Goal: Communication & Community: Answer question/provide support

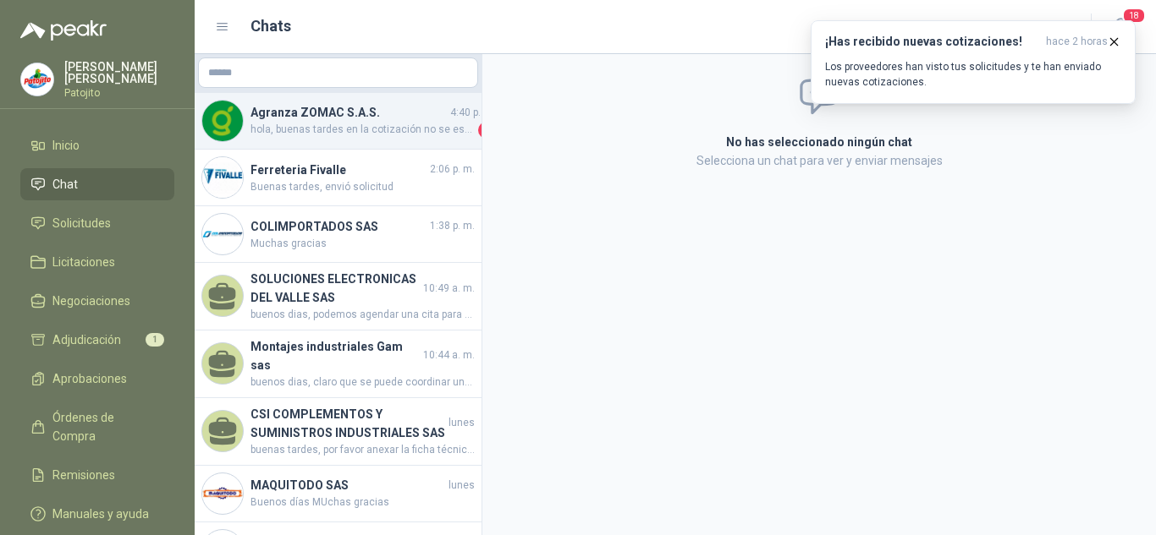
click at [325, 134] on span "hola, buenas tardes en la cotización no se especifica que tipo de maquinaria se…" at bounding box center [362, 130] width 224 height 17
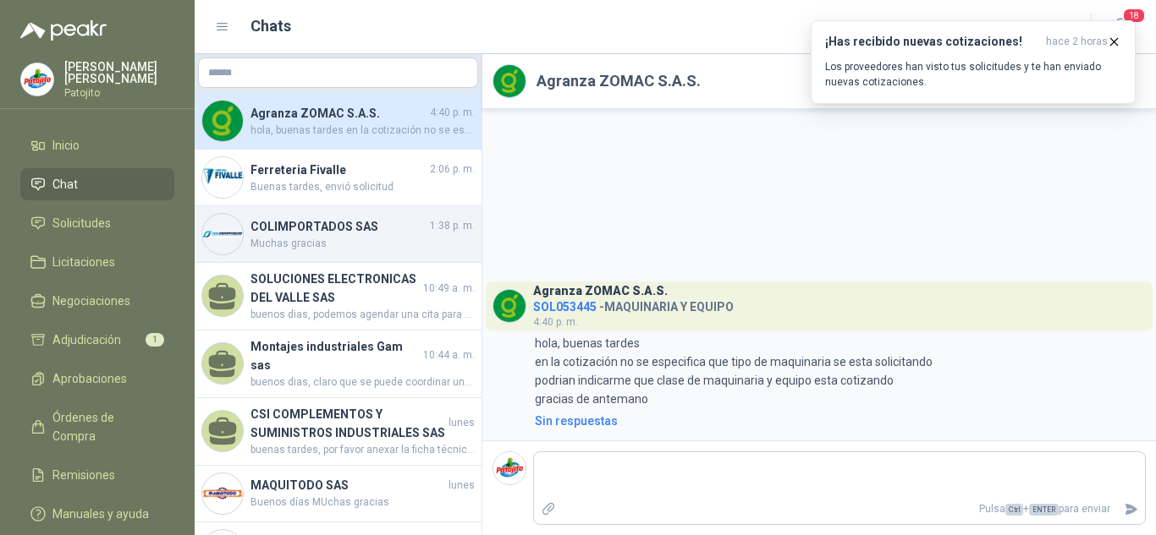
click at [334, 222] on h4 "COLIMPORTADOS SAS" at bounding box center [338, 226] width 176 height 19
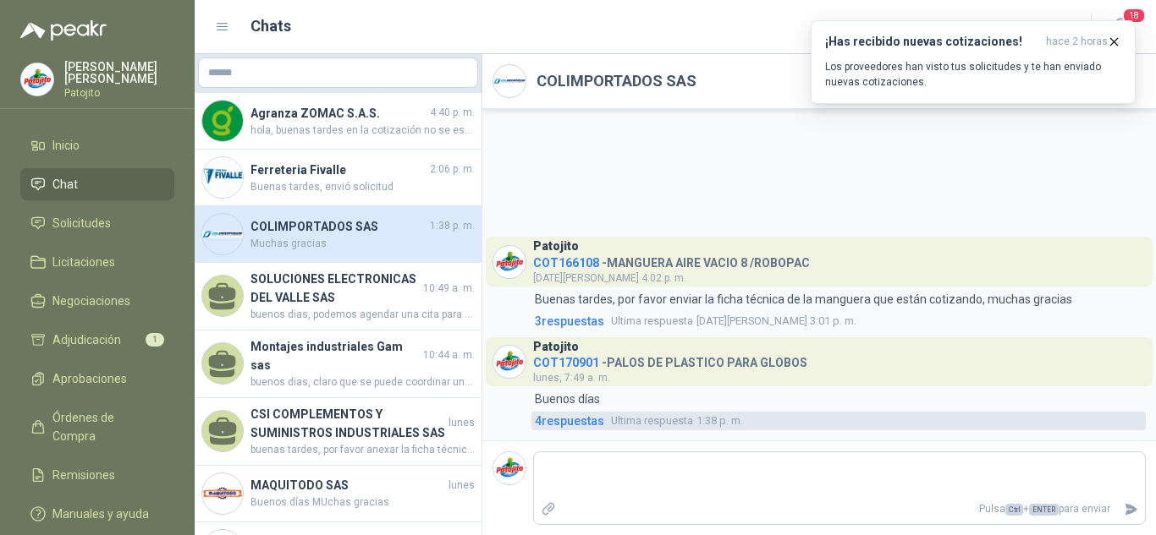
click at [567, 424] on span "4 respuesta s" at bounding box center [569, 421] width 69 height 19
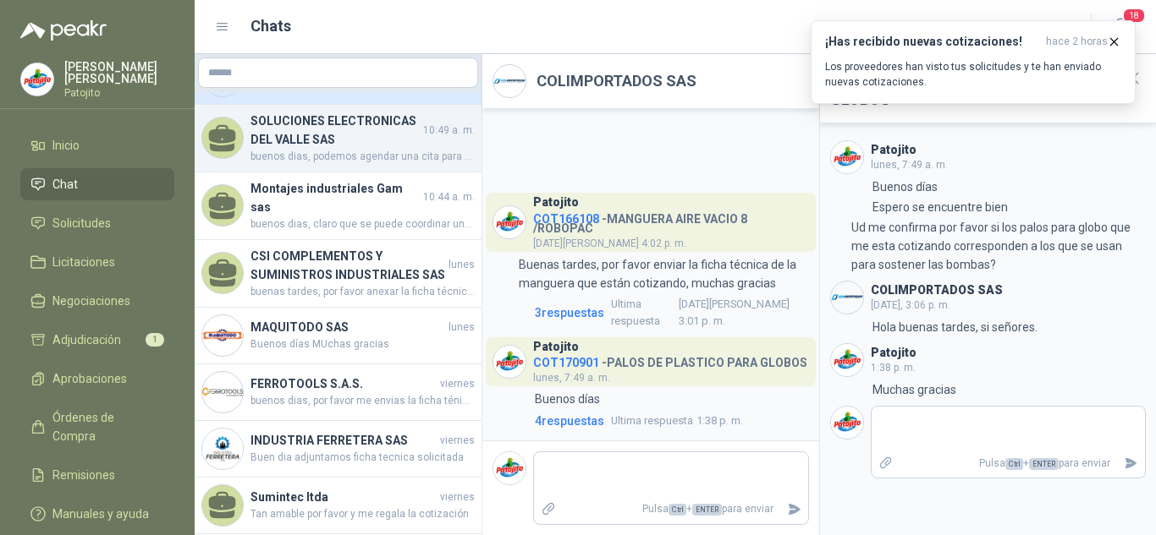
scroll to position [169, 0]
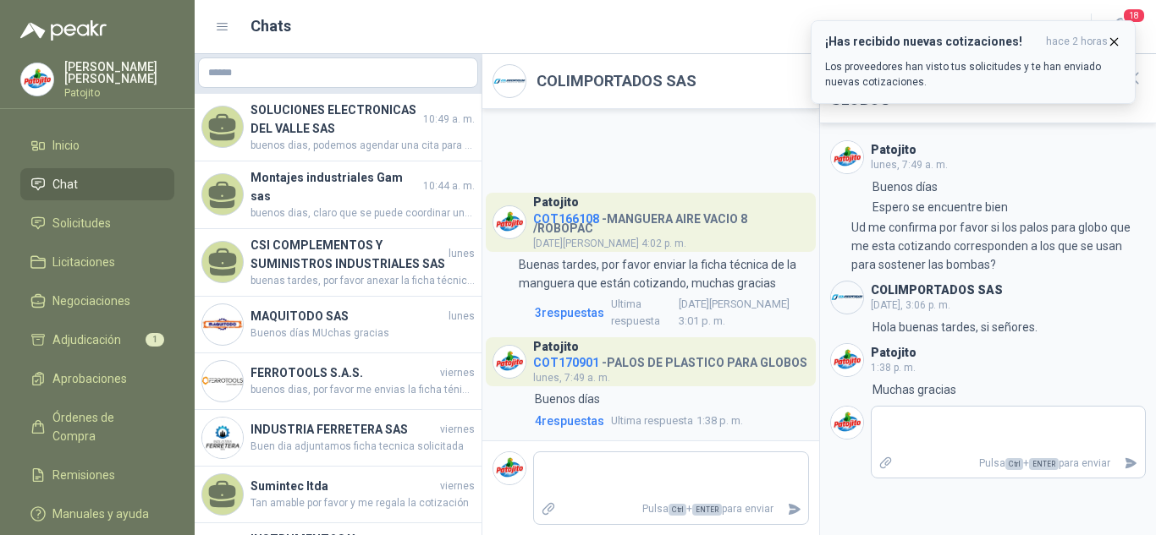
click at [854, 77] on p "Los proveedores han visto tus solicitudes y te han enviado nuevas cotizaciones." at bounding box center [973, 74] width 296 height 30
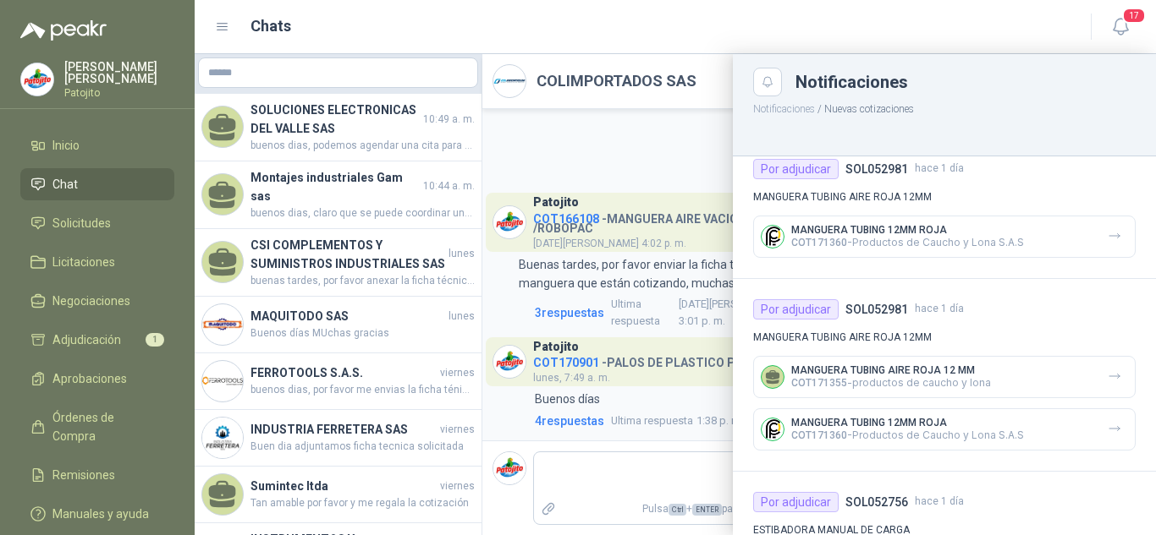
scroll to position [1007, 0]
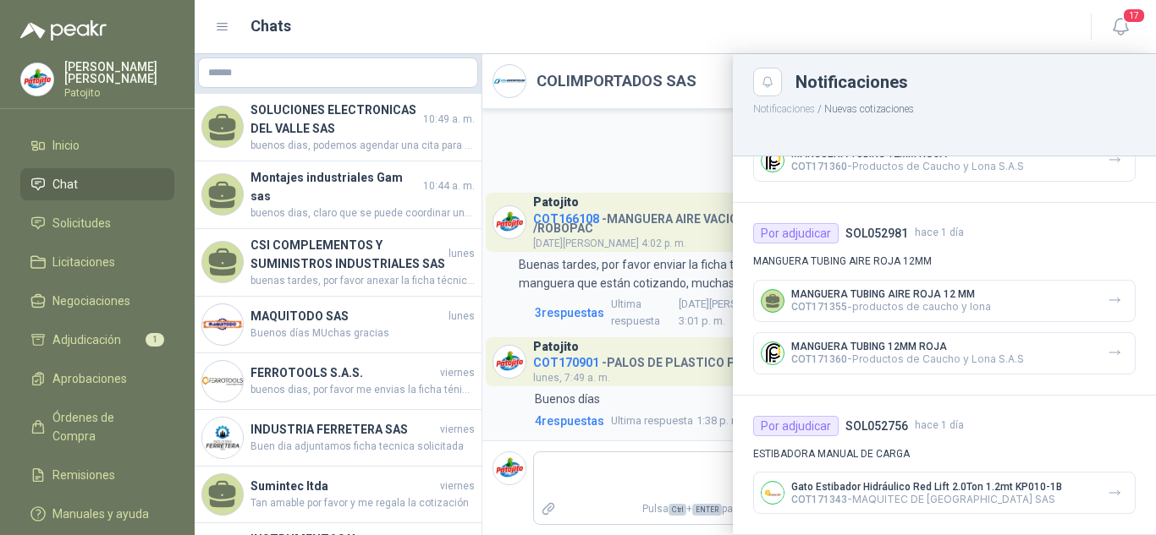
click at [252, 75] on div at bounding box center [675, 294] width 961 height 481
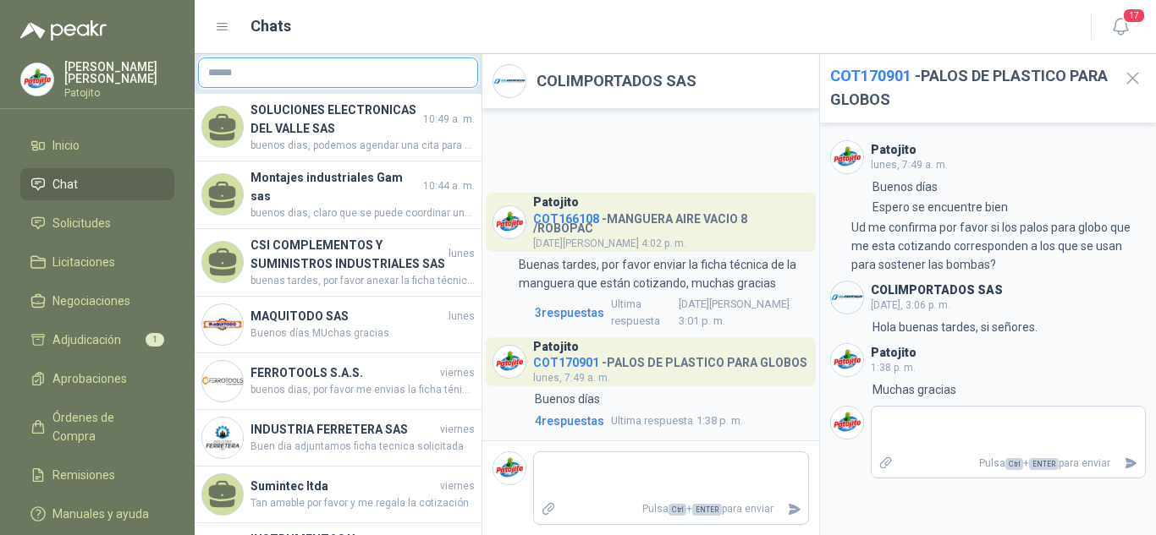
click at [261, 71] on input "text" at bounding box center [338, 72] width 278 height 29
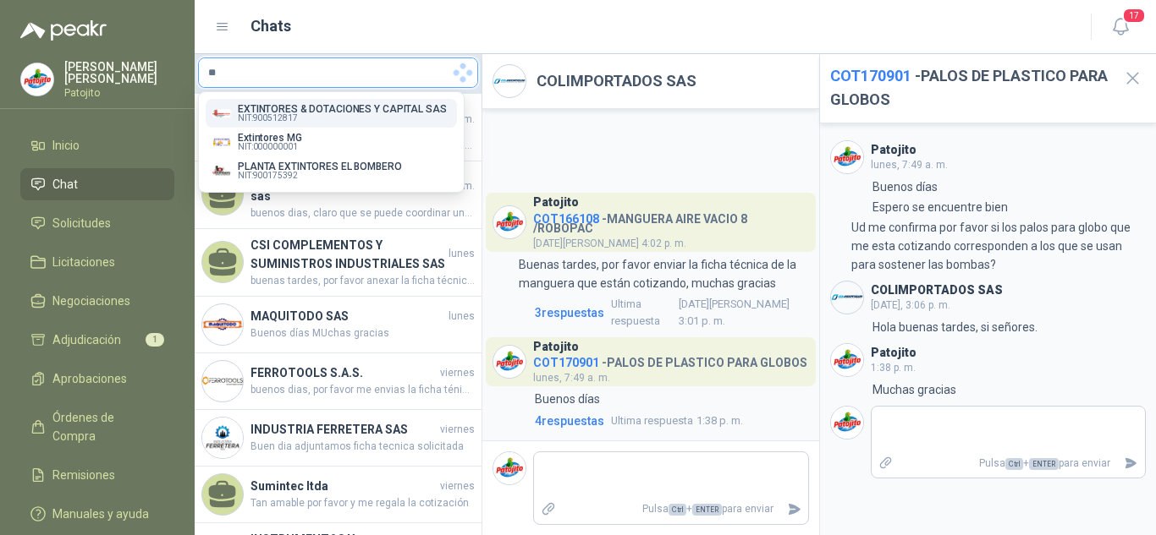
type input "*"
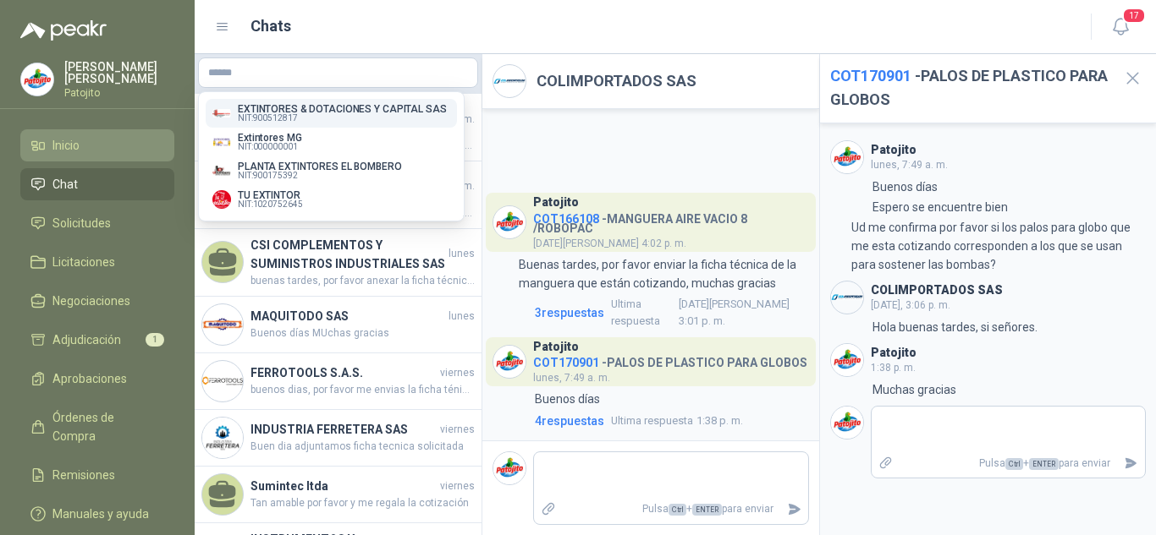
click at [85, 140] on li "Inicio" at bounding box center [97, 145] width 134 height 19
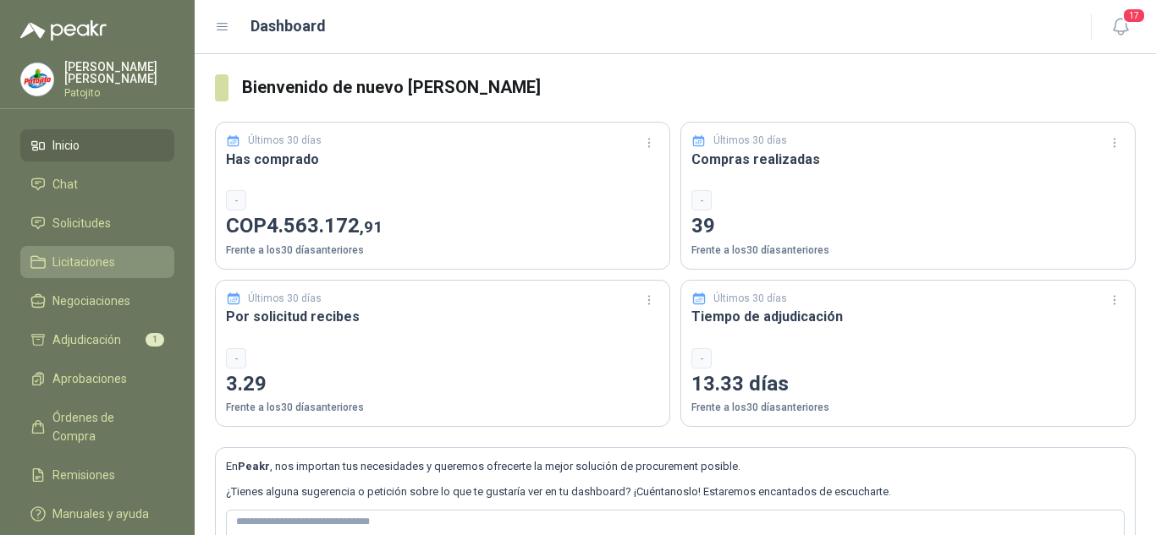
click at [96, 253] on span "Licitaciones" at bounding box center [83, 262] width 63 height 19
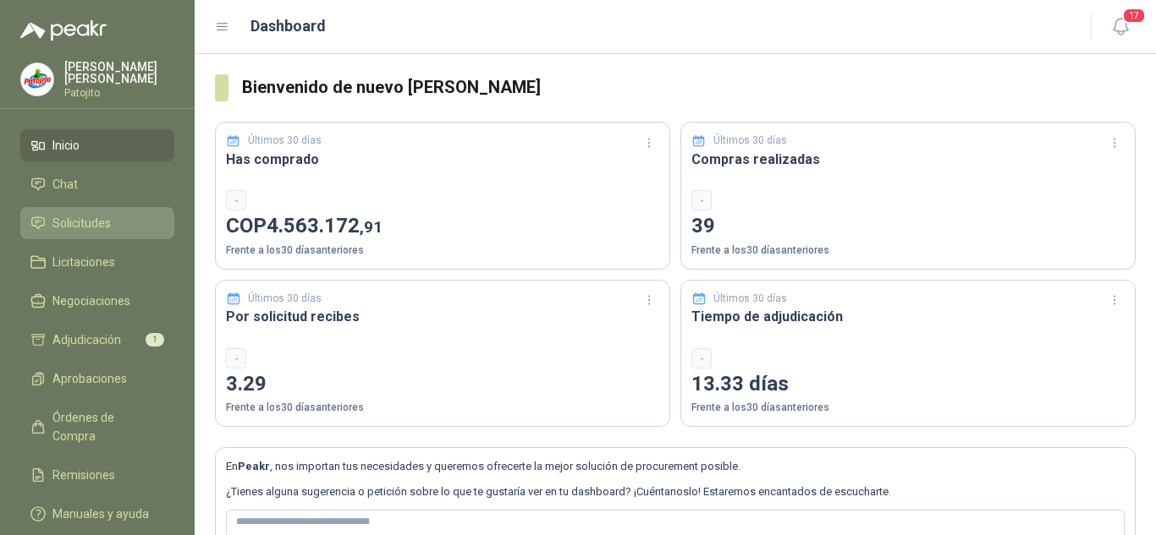
click at [84, 220] on span "Solicitudes" at bounding box center [81, 223] width 58 height 19
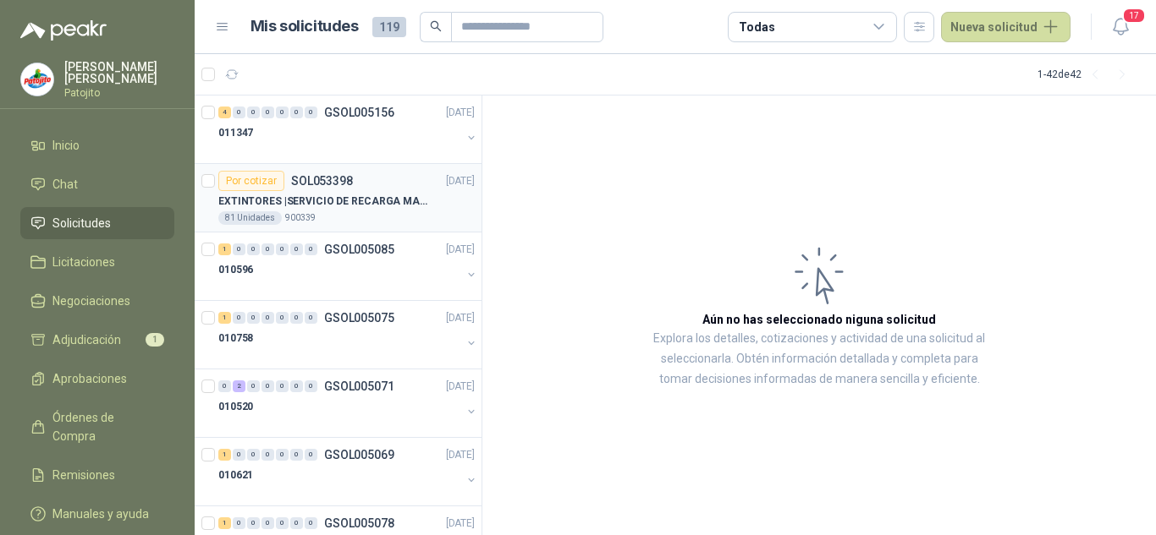
click at [338, 204] on p "EXTINTORES | SERVICIO DE RECARGA MANTENIMIENTO Y PRESTAMOS DE EXTINTORES" at bounding box center [323, 202] width 211 height 16
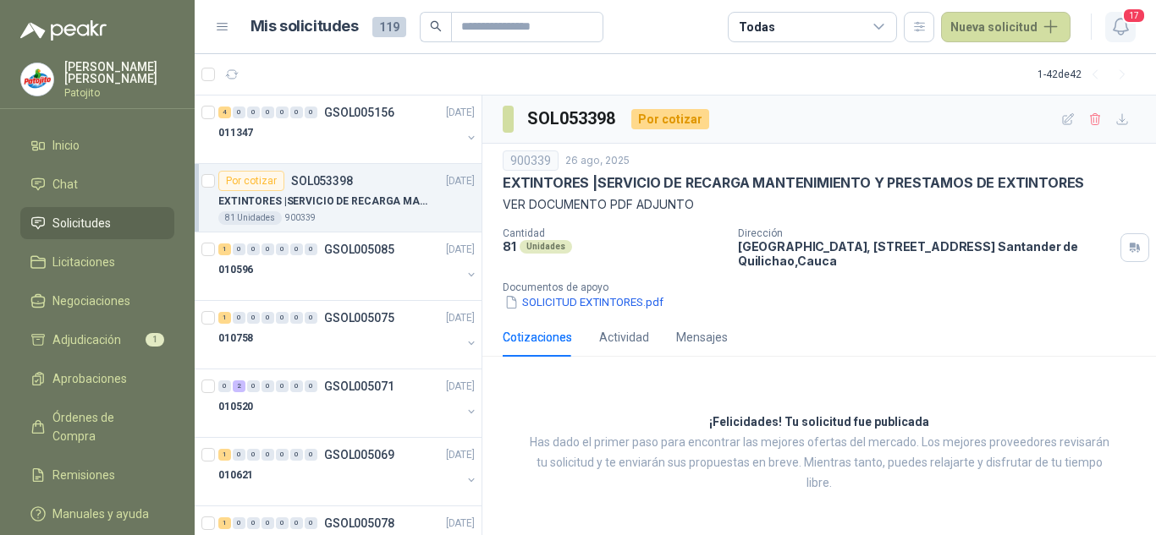
click at [1126, 26] on icon "button" at bounding box center [1119, 27] width 14 height 16
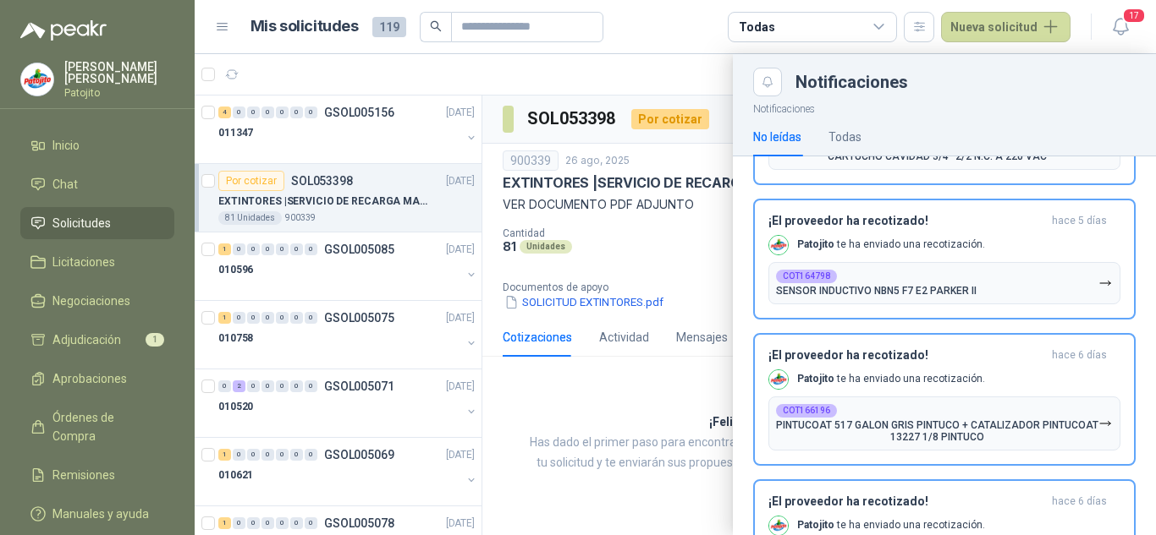
scroll to position [1015, 0]
